Goal: Information Seeking & Learning: Learn about a topic

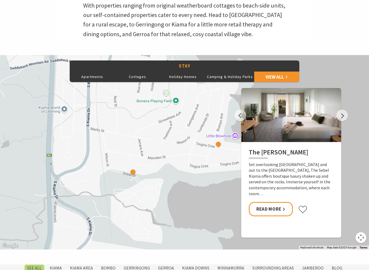
scroll to position [214, 0]
click at [217, 145] on button "See detail about Amaroo Kiama" at bounding box center [218, 144] width 7 height 7
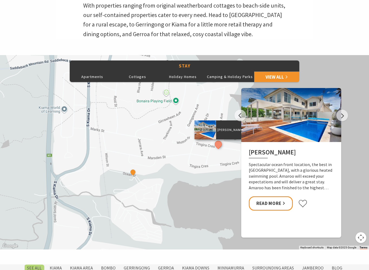
click at [133, 175] on button "See detail about BIG4 Easts Beach Holiday Park" at bounding box center [132, 172] width 7 height 7
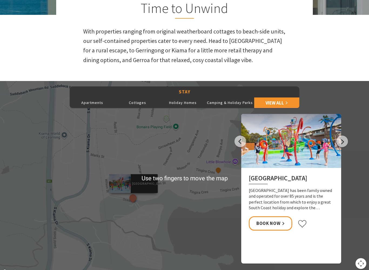
scroll to position [182, 0]
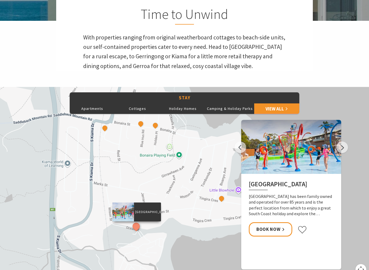
click at [155, 127] on button "See detail about Kendalls Beach Holiday Park" at bounding box center [155, 125] width 7 height 7
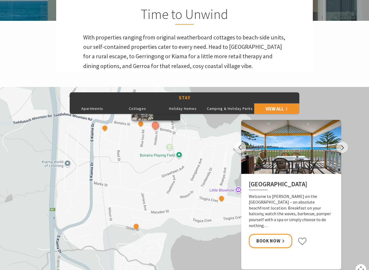
click at [141, 125] on button "See detail about Kendalls Beach Cottage" at bounding box center [141, 123] width 7 height 7
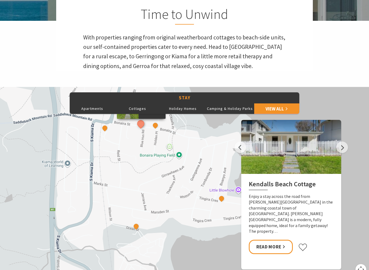
click at [282, 233] on link "Read More" at bounding box center [271, 247] width 44 height 14
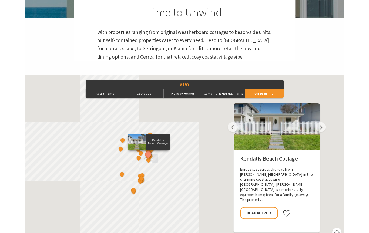
scroll to position [197, 0]
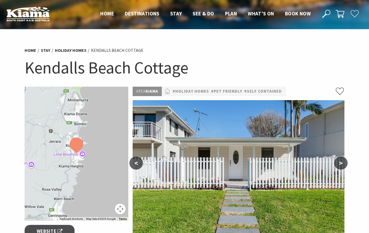
click at [341, 165] on button ">" at bounding box center [341, 163] width 14 height 13
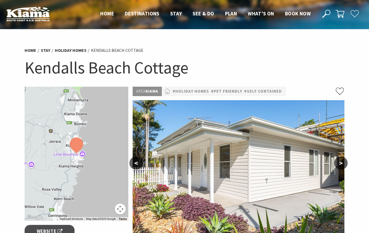
click at [340, 166] on button ">" at bounding box center [341, 163] width 14 height 13
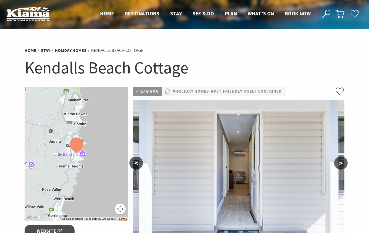
click at [340, 168] on button ">" at bounding box center [341, 163] width 14 height 13
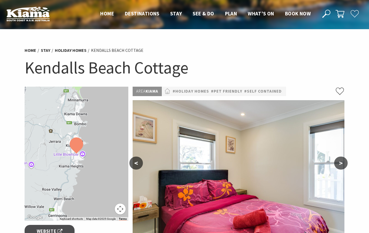
click at [341, 168] on button ">" at bounding box center [341, 163] width 14 height 13
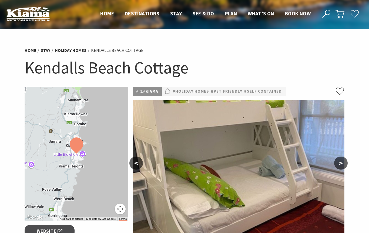
click at [340, 168] on button ">" at bounding box center [341, 163] width 14 height 13
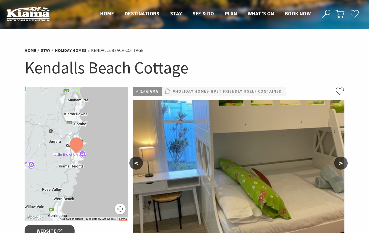
click at [341, 168] on button ">" at bounding box center [341, 163] width 14 height 13
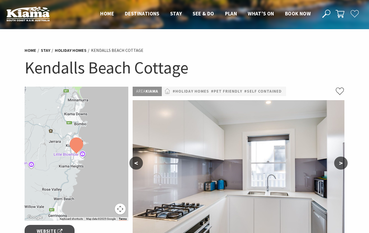
click at [341, 166] on button ">" at bounding box center [341, 163] width 14 height 13
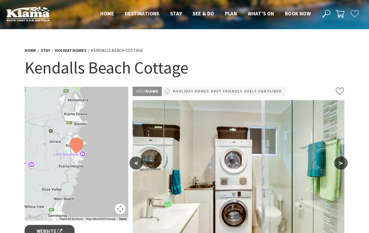
click at [340, 167] on button ">" at bounding box center [341, 163] width 14 height 13
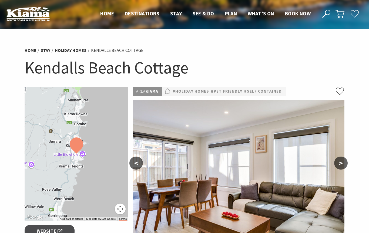
click at [340, 166] on button ">" at bounding box center [341, 163] width 14 height 13
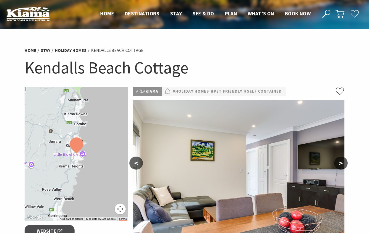
click at [339, 167] on button ">" at bounding box center [341, 163] width 14 height 13
